Goal: Navigation & Orientation: Find specific page/section

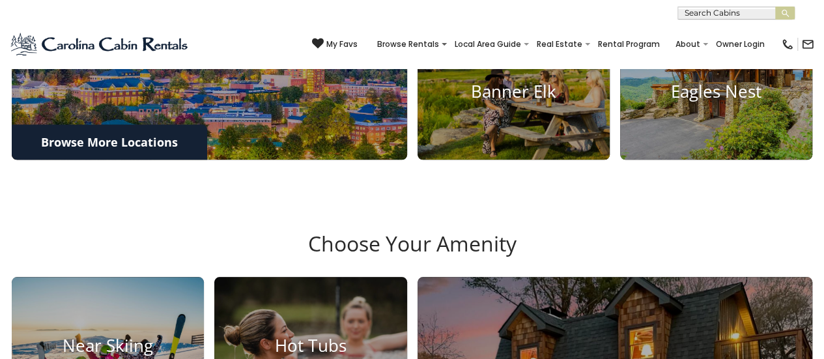
scroll to position [565, 0]
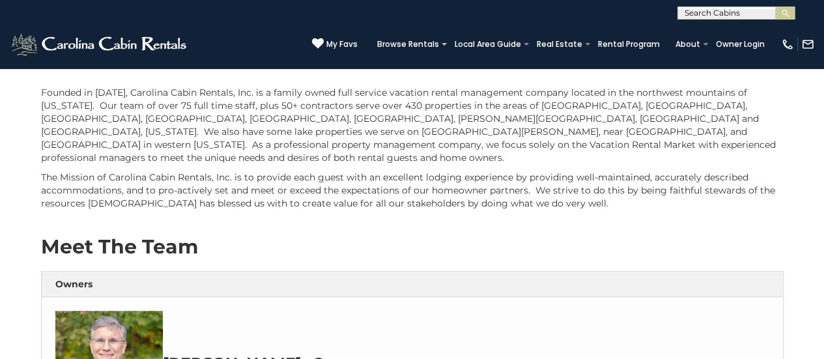
scroll to position [277, 0]
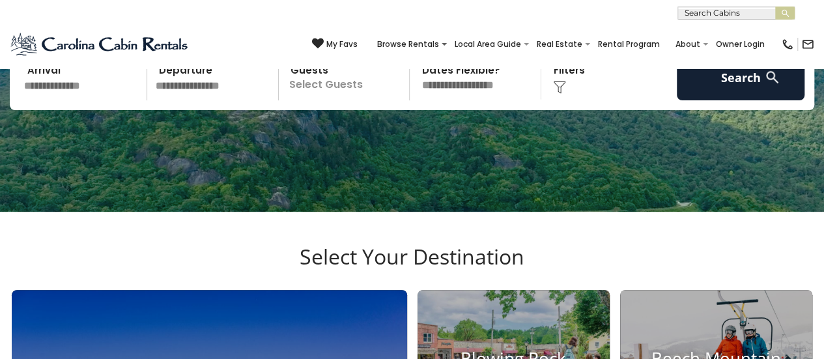
scroll to position [147, 0]
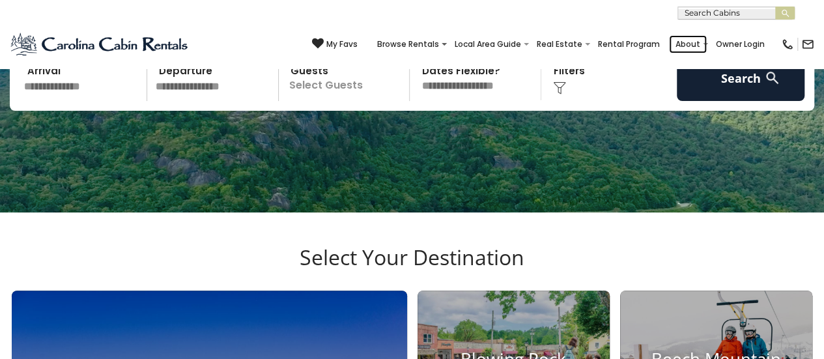
click at [694, 48] on link "About" at bounding box center [688, 44] width 38 height 18
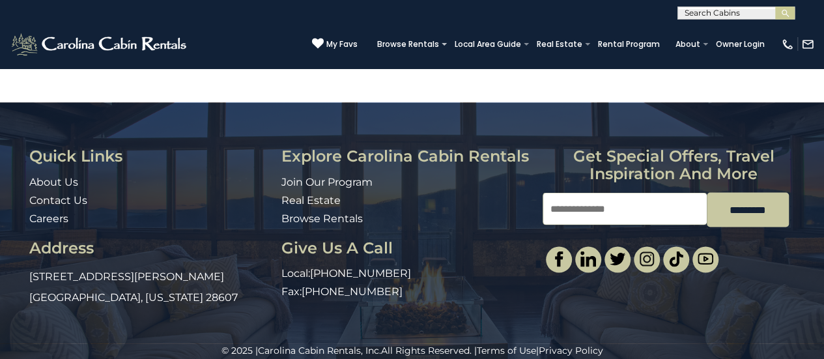
scroll to position [1063, 0]
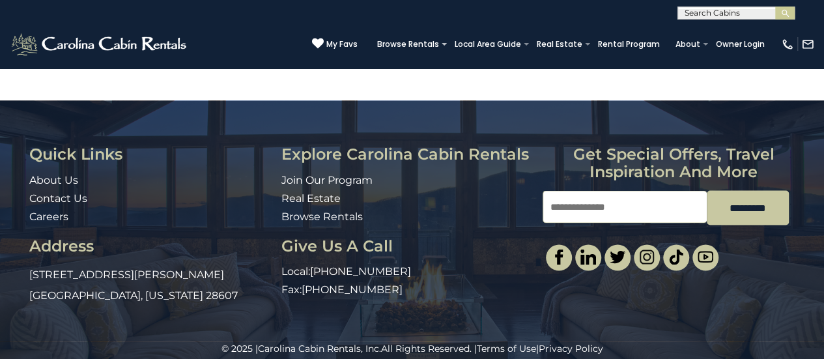
click at [50, 116] on div "Quick Links About Us Contact Us Careers Address [STREET_ADDRESS][PERSON_NAME][U…" at bounding box center [412, 220] width 824 height 241
click at [47, 111] on div "Quick Links About Us Contact Us Careers Address [STREET_ADDRESS][PERSON_NAME][U…" at bounding box center [412, 220] width 824 height 241
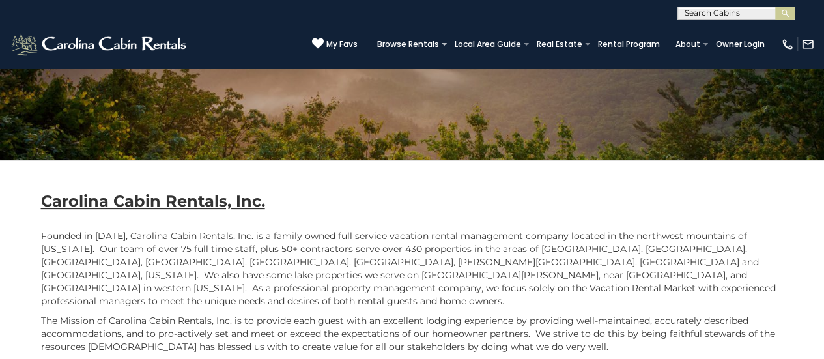
scroll to position [0, 0]
